Goal: Task Accomplishment & Management: Manage account settings

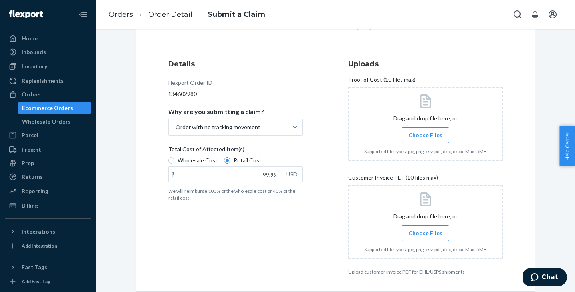
scroll to position [82, 0]
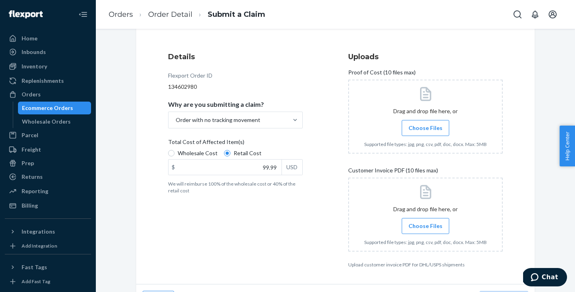
click at [418, 226] on span "Choose Files" at bounding box center [426, 226] width 34 height 8
click at [426, 226] on input "Choose Files" at bounding box center [426, 225] width 0 height 9
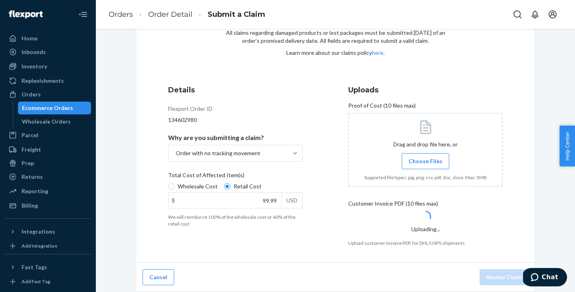
click at [439, 157] on span "Choose Files" at bounding box center [426, 161] width 34 height 8
click at [426, 157] on input "Choose Files" at bounding box center [426, 161] width 0 height 9
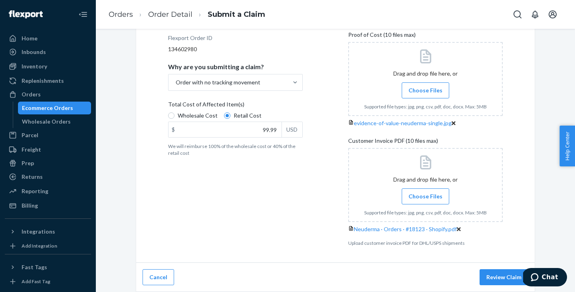
scroll to position [166, 0]
click at [491, 277] on button "Review Claim" at bounding box center [504, 277] width 49 height 16
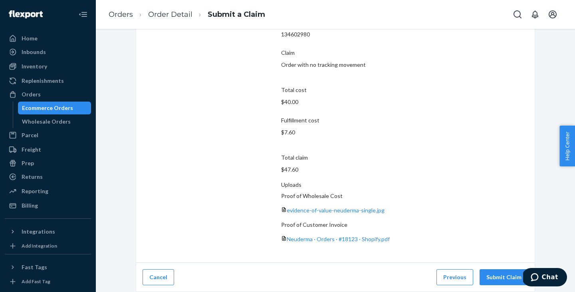
scroll to position [18, 0]
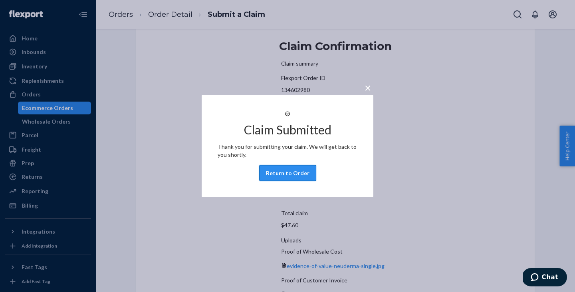
click at [267, 177] on button "Return to Order" at bounding box center [287, 173] width 57 height 16
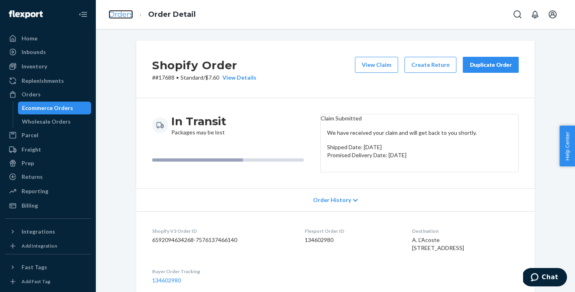
click at [125, 16] on link "Orders" at bounding box center [121, 14] width 24 height 9
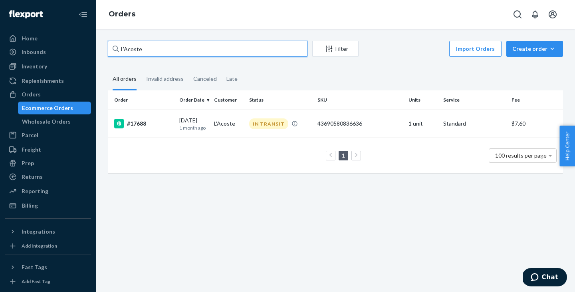
click at [133, 47] on input "L'Acoste" at bounding box center [208, 49] width 200 height 16
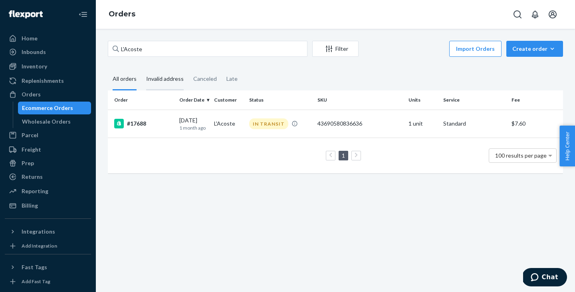
click at [163, 80] on div "Invalid address" at bounding box center [165, 79] width 38 height 22
click at [141, 68] on input "Invalid address" at bounding box center [141, 68] width 0 height 0
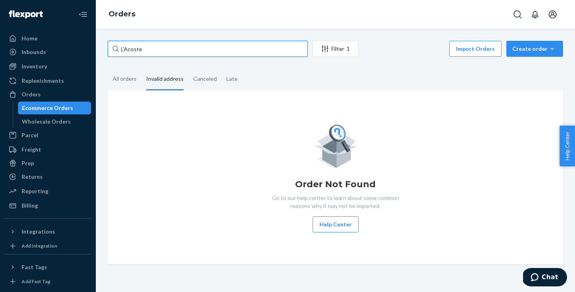
click at [160, 54] on input "L'Acoste" at bounding box center [208, 49] width 200 height 16
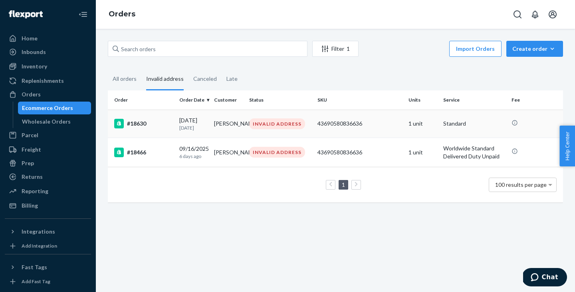
click at [235, 131] on td "[PERSON_NAME]" at bounding box center [228, 123] width 35 height 28
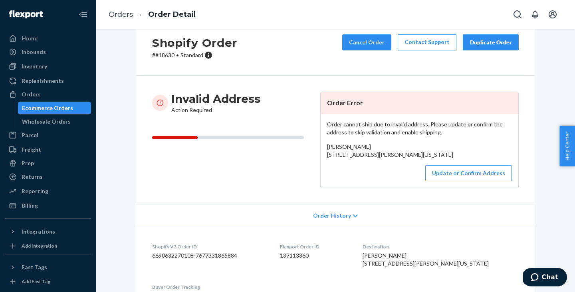
scroll to position [23, 0]
drag, startPoint x: 327, startPoint y: 154, endPoint x: 405, endPoint y: 154, distance: 78.3
click at [405, 154] on div "Order cannot ship due to invalid address. Please update or confirm the address …" at bounding box center [420, 150] width 198 height 74
click at [388, 157] on span "[PERSON_NAME] [STREET_ADDRESS][PERSON_NAME][US_STATE]" at bounding box center [390, 150] width 126 height 15
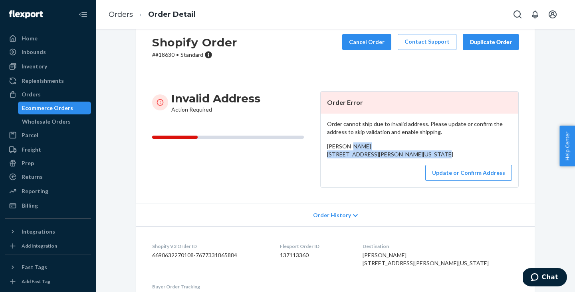
drag, startPoint x: 392, startPoint y: 161, endPoint x: 320, endPoint y: 156, distance: 72.1
click at [320, 156] on article "Order Error Order cannot ship due to invalid address. Please update or confirm …" at bounding box center [419, 139] width 199 height 96
copy span "[STREET_ADDRESS][PERSON_NAME][US_STATE]"
click at [441, 181] on button "Update or Confirm Address" at bounding box center [469, 173] width 87 height 16
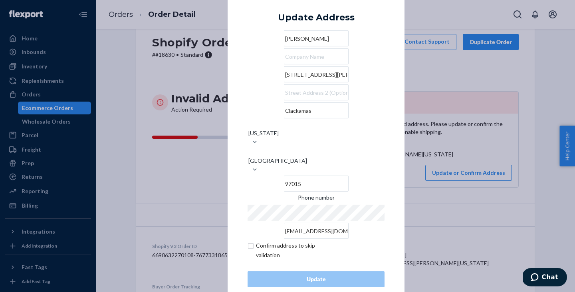
click at [289, 82] on input "[STREET_ADDRESS][PERSON_NAME]" at bounding box center [316, 74] width 65 height 16
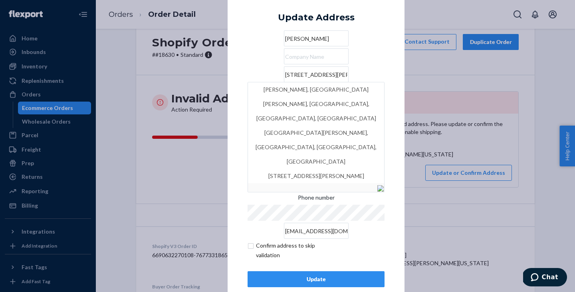
click at [308, 82] on input "[STREET_ADDRESS][PERSON_NAME]" at bounding box center [316, 74] width 65 height 16
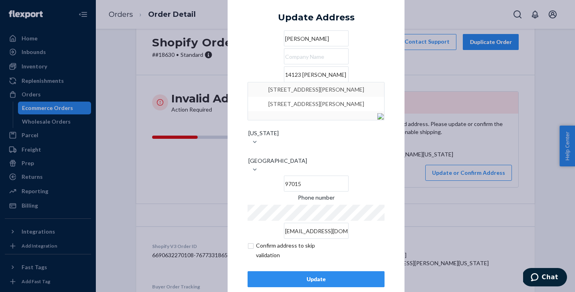
type input "14123 [PERSON_NAME]"
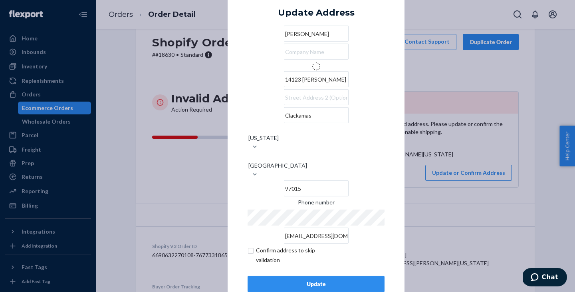
type input "[US_STATE]"
type input "[STREET_ADDRESS][PERSON_NAME]"
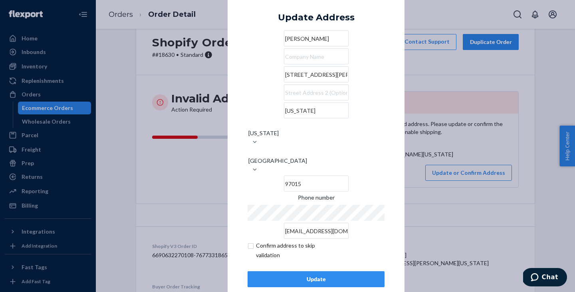
click at [287, 118] on div "[US_STATE]" at bounding box center [316, 110] width 137 height 16
click at [287, 118] on input "[US_STATE]" at bounding box center [316, 110] width 65 height 16
click at [248, 102] on div at bounding box center [248, 102] width 0 height 0
click at [287, 118] on input "[US_STATE]" at bounding box center [316, 110] width 65 height 16
click at [284, 118] on input "[US_STATE]" at bounding box center [316, 110] width 65 height 16
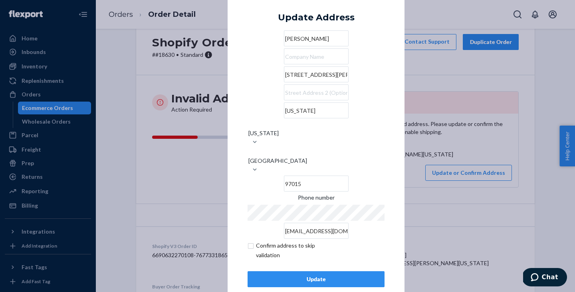
click at [284, 118] on input "[US_STATE]" at bounding box center [316, 110] width 65 height 16
paste input "Clackamas"
type input "Clackamas"
click at [390, 148] on div "× Update Address [PERSON_NAME] [STREET_ADDRESS][PERSON_NAME][US_STATE] Phone nu…" at bounding box center [316, 146] width 177 height 322
click at [328, 275] on div "Update" at bounding box center [316, 279] width 123 height 8
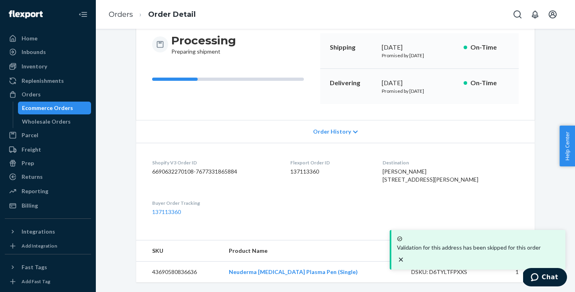
scroll to position [0, 0]
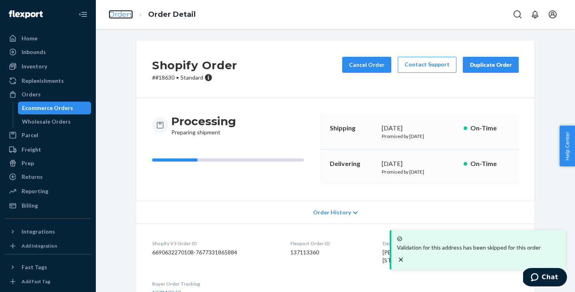
click at [130, 17] on link "Orders" at bounding box center [121, 14] width 24 height 9
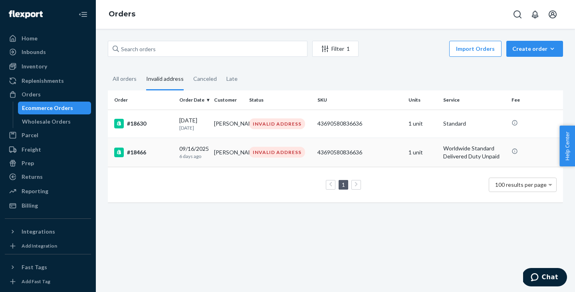
click at [237, 149] on td "[PERSON_NAME]" at bounding box center [228, 151] width 35 height 29
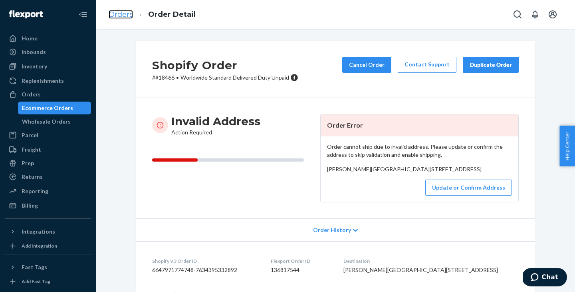
click at [127, 15] on link "Orders" at bounding box center [121, 14] width 24 height 9
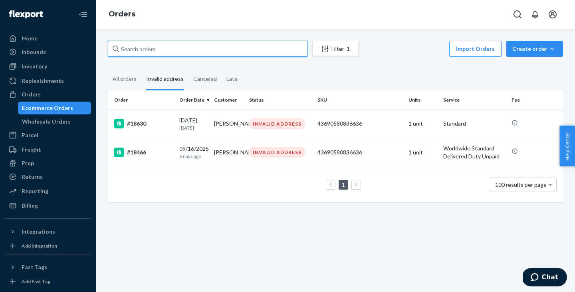
click at [149, 49] on input "text" at bounding box center [208, 49] width 200 height 16
type input "[PERSON_NAME]"
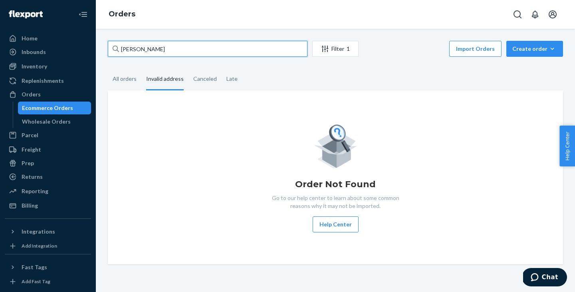
click at [171, 52] on input "[PERSON_NAME]" at bounding box center [208, 49] width 200 height 16
type input "[PERSON_NAME]"
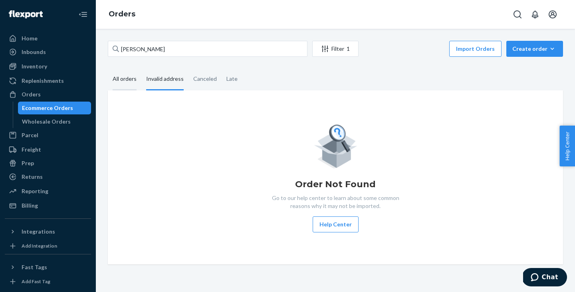
click at [126, 77] on div "All orders" at bounding box center [125, 79] width 24 height 22
click at [108, 68] on input "All orders" at bounding box center [108, 68] width 0 height 0
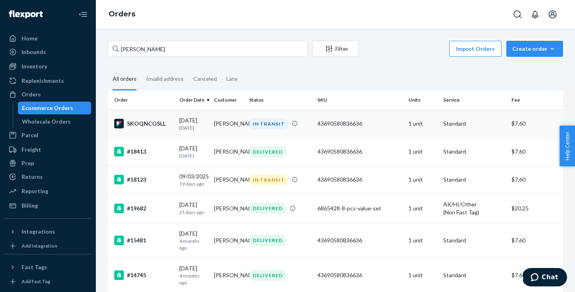
click at [220, 128] on td "[PERSON_NAME]" at bounding box center [228, 123] width 35 height 28
